Goal: Transaction & Acquisition: Purchase product/service

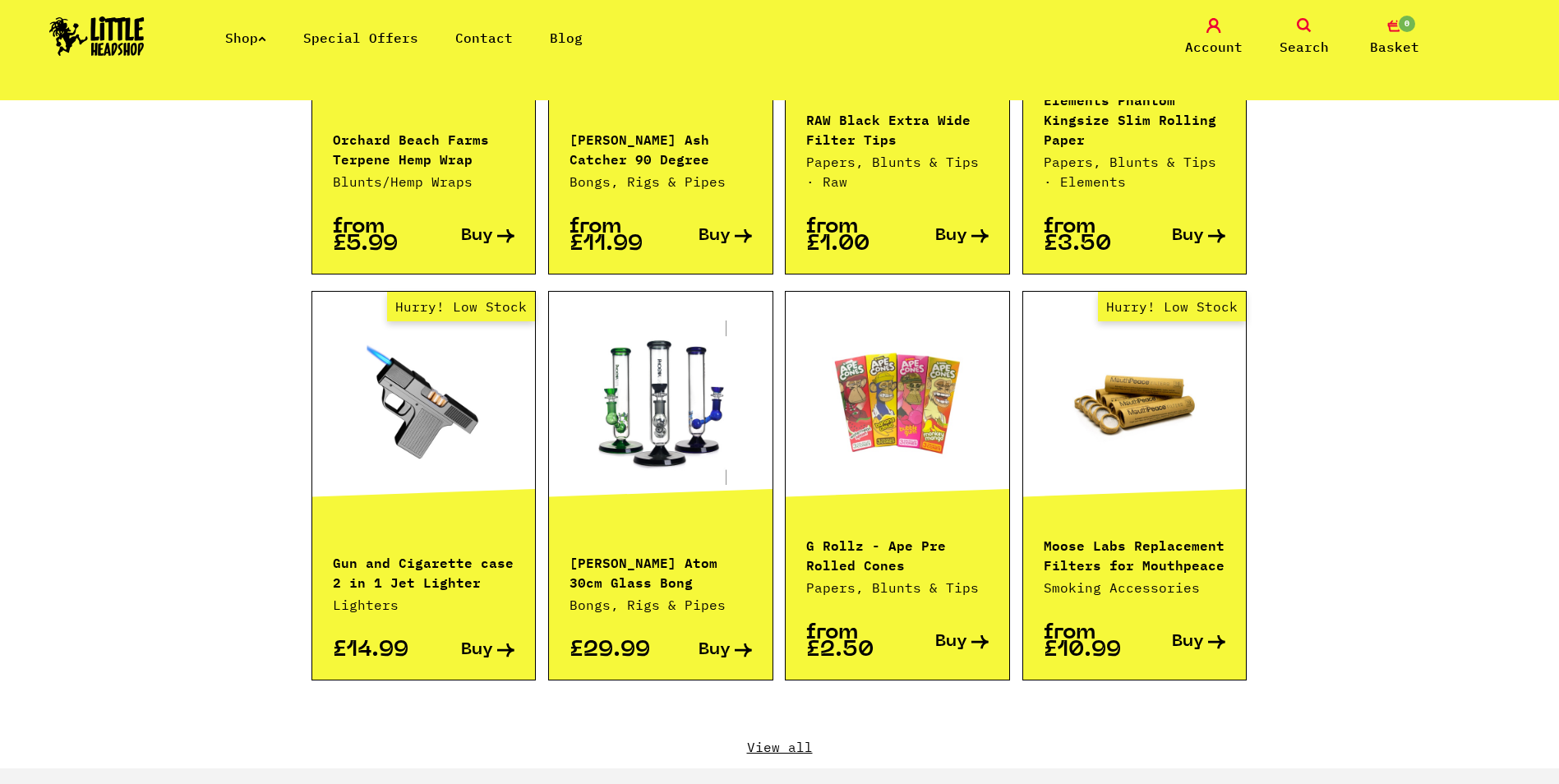
scroll to position [1808, 0]
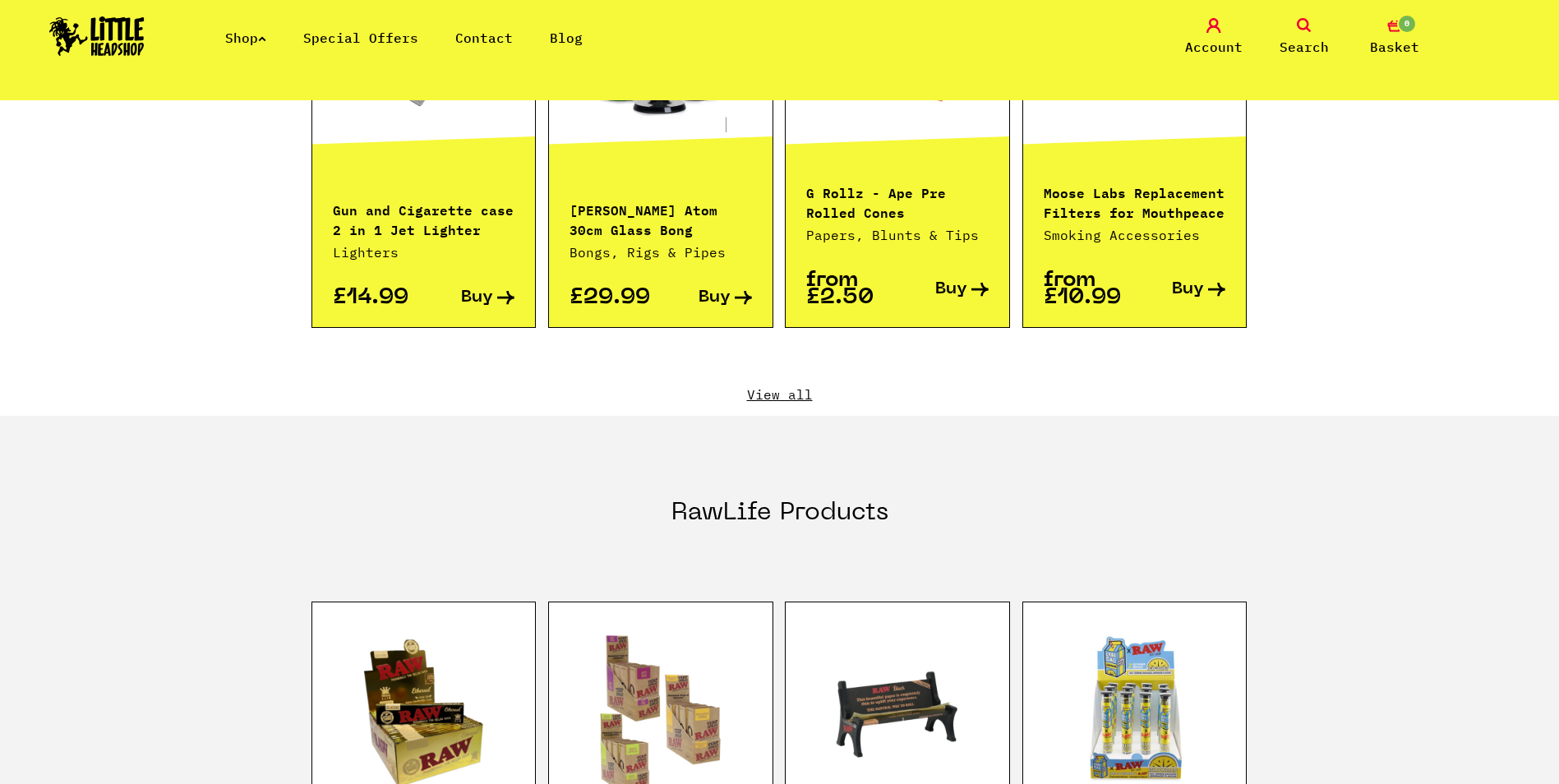
click at [785, 386] on link "View all" at bounding box center [780, 395] width 937 height 18
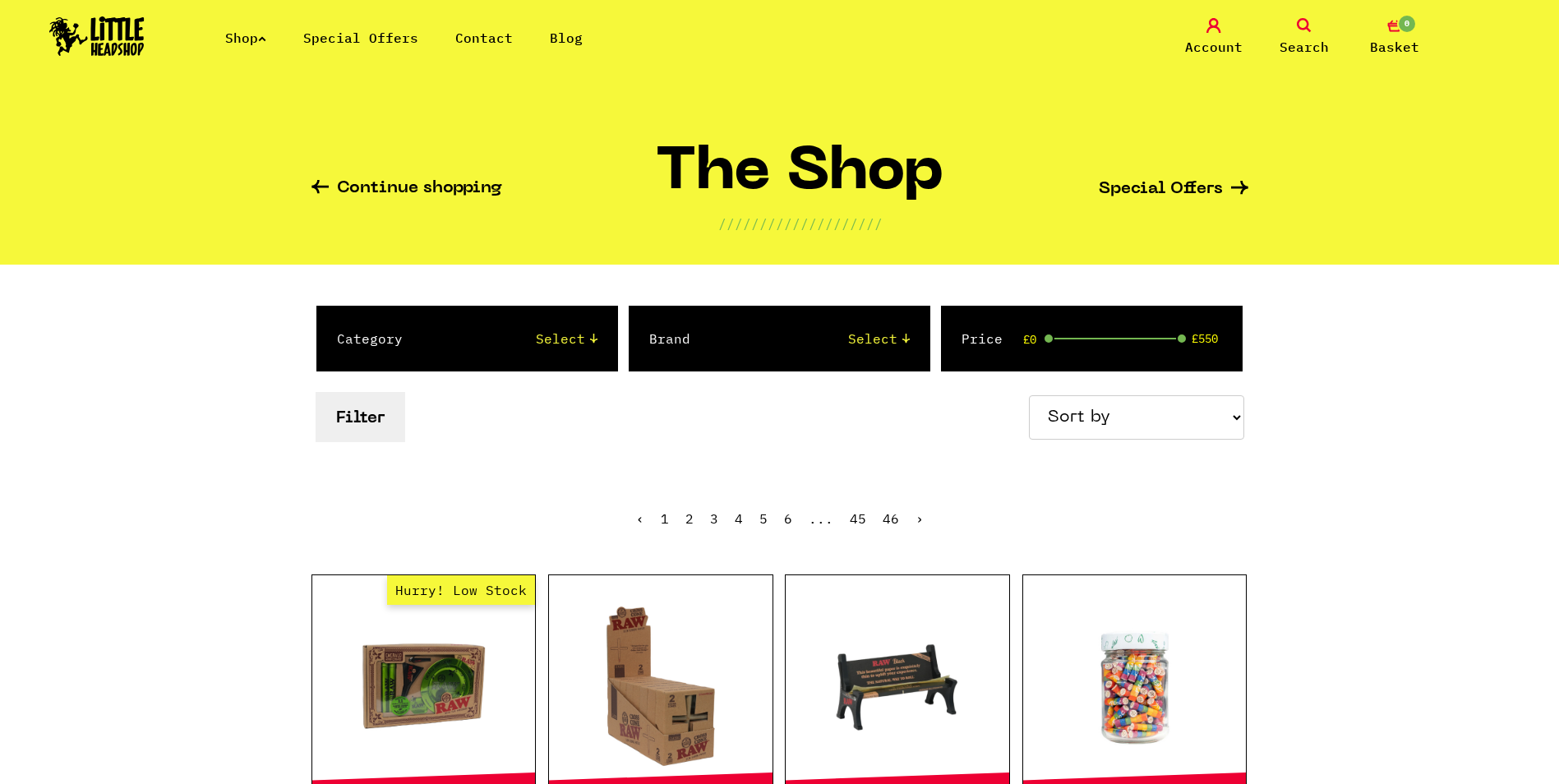
drag, startPoint x: 1084, startPoint y: 396, endPoint x: 1089, endPoint y: 404, distance: 9.4
click at [1084, 396] on select "Sort by Price - Low to High Price - High to Low Newest Products" at bounding box center [1137, 417] width 215 height 45
select select "newest"
click at [1032, 395] on select "Sort by Price - Low to High Price - High to Low Newest Products" at bounding box center [1137, 417] width 215 height 45
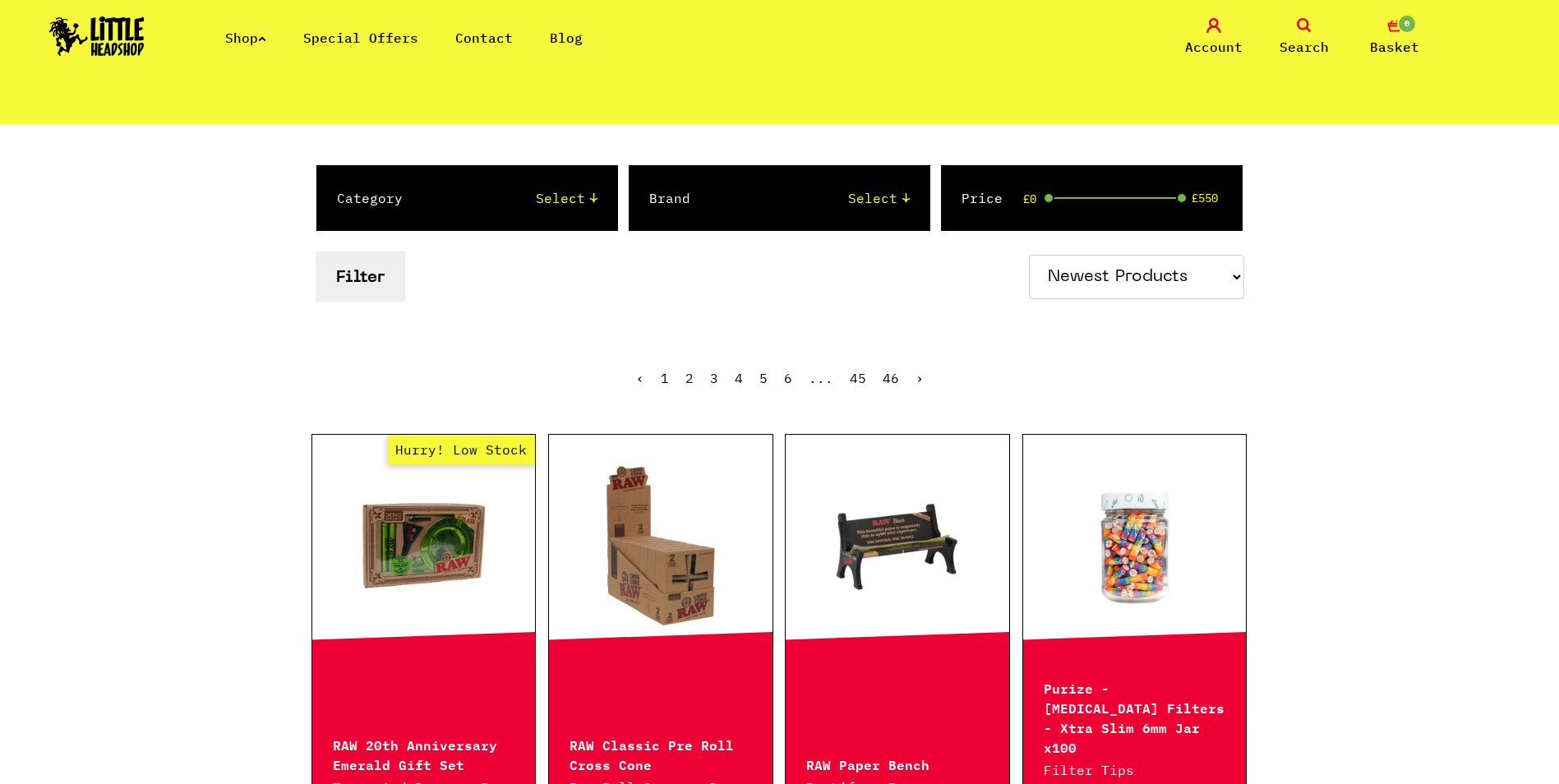
scroll to position [247, 0]
